Goal: Book appointment/travel/reservation

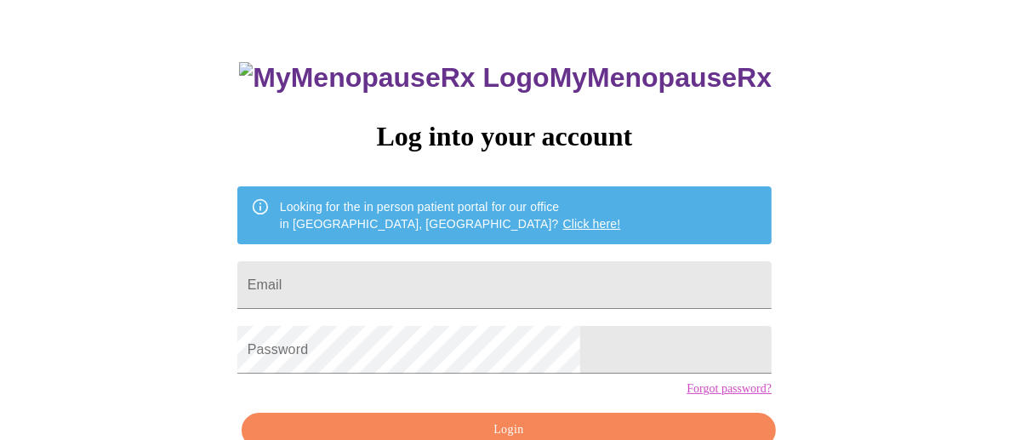
scroll to position [85, 0]
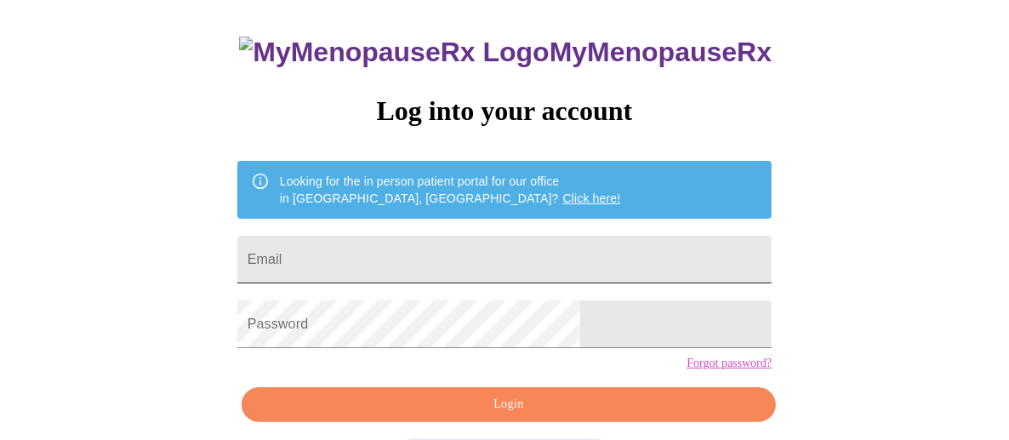
click at [404, 252] on input "Email" at bounding box center [504, 260] width 534 height 48
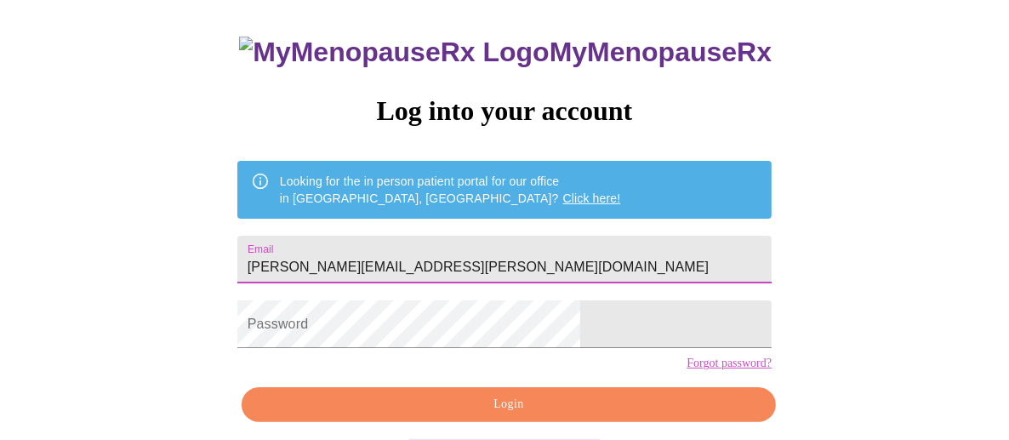
type input "[PERSON_NAME][EMAIL_ADDRESS][PERSON_NAME][DOMAIN_NAME]"
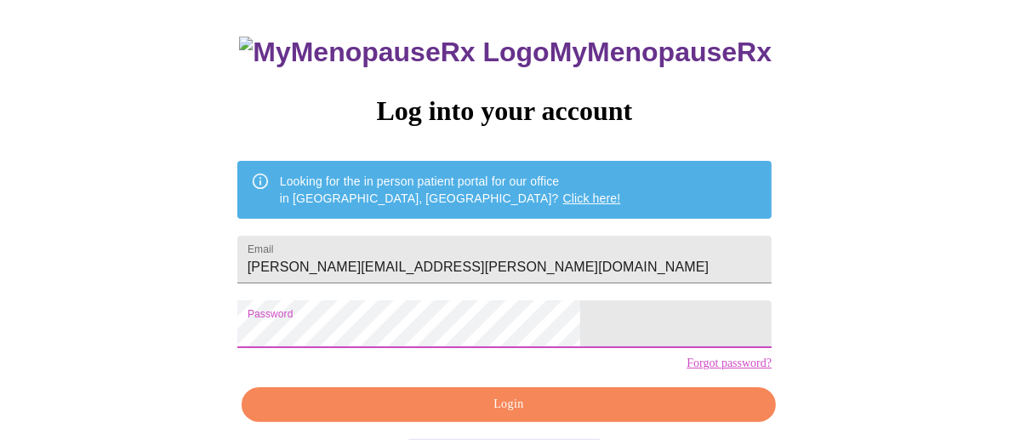
click at [503, 415] on span "Login" at bounding box center [508, 404] width 495 height 21
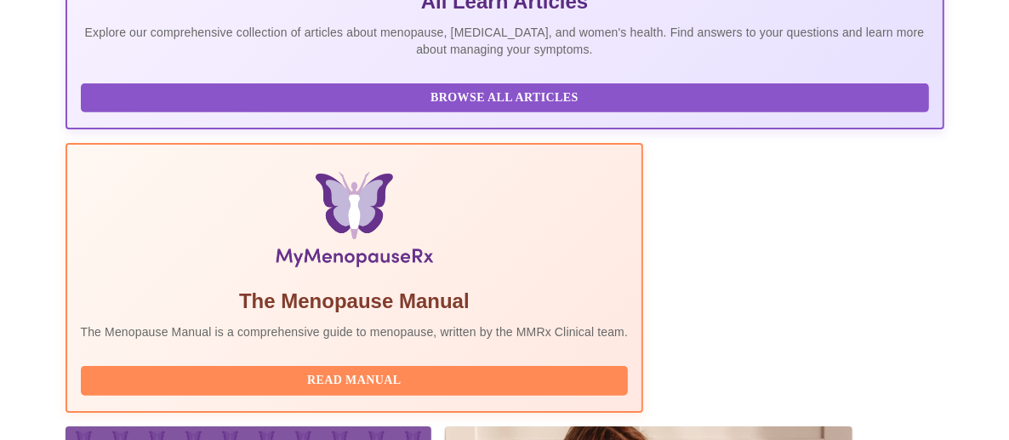
scroll to position [510, 0]
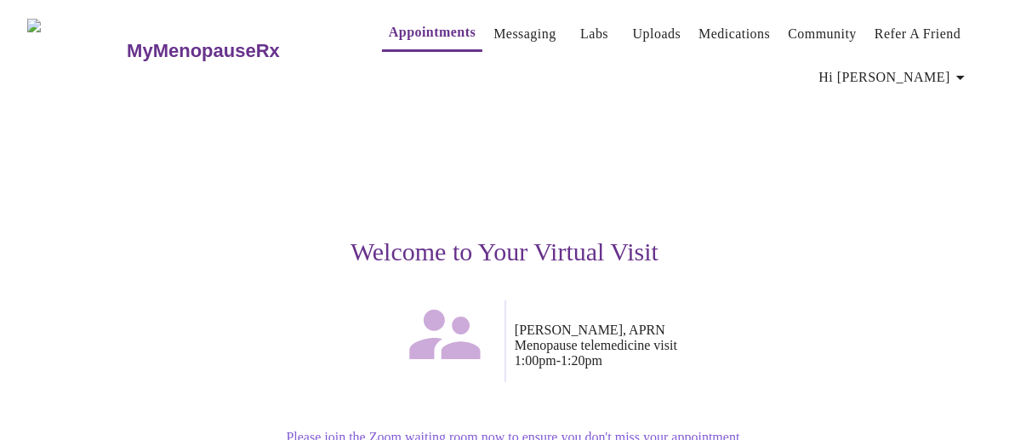
scroll to position [282, 0]
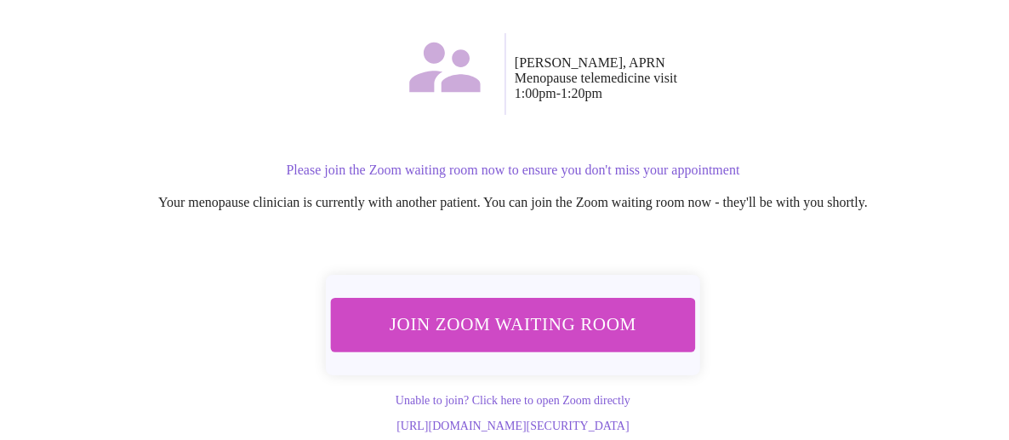
click at [462, 316] on span "Join Zoom Waiting Room" at bounding box center [513, 325] width 320 height 31
